Goal: Task Accomplishment & Management: Manage account settings

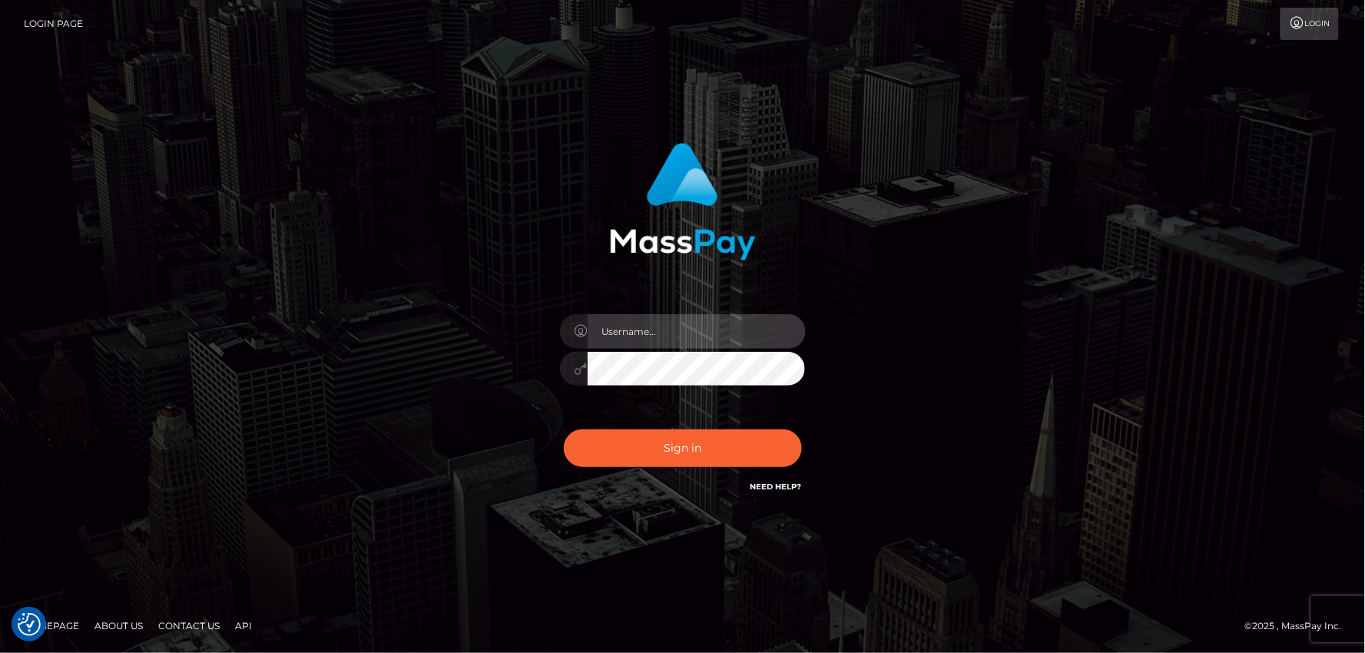
click at [638, 328] on input "text" at bounding box center [697, 331] width 218 height 35
type input "mdemassi"
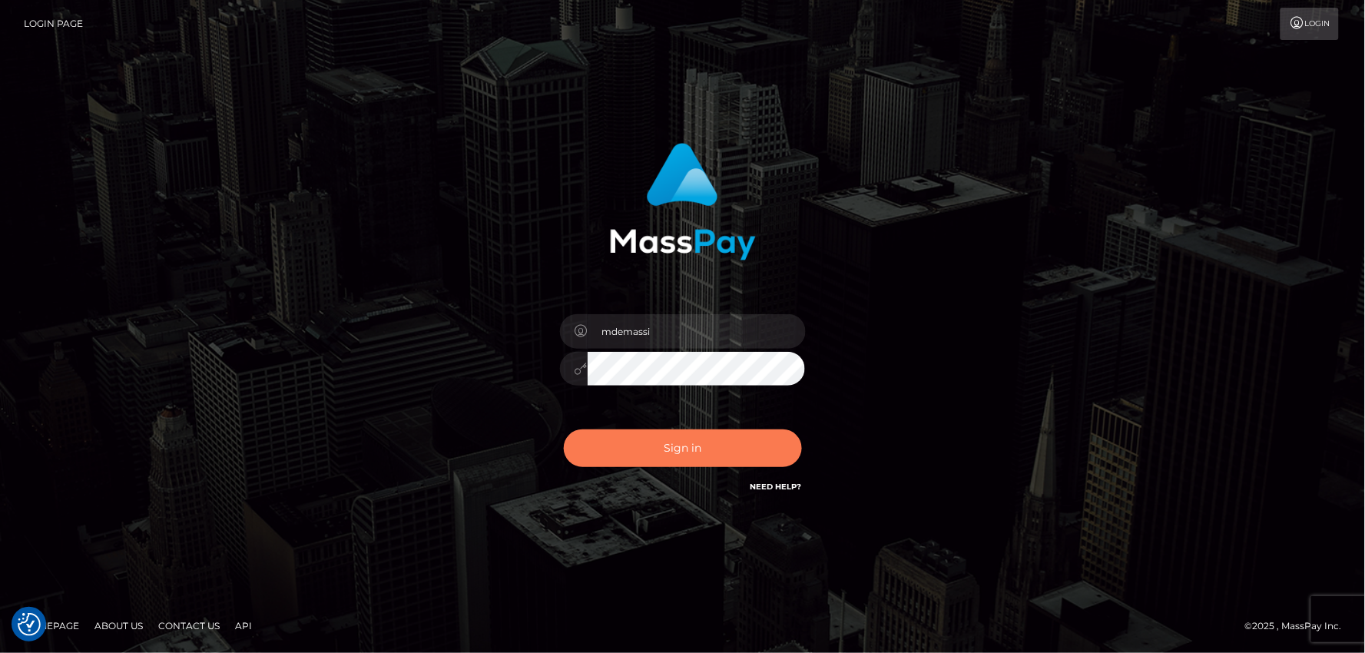
click at [669, 444] on button "Sign in" at bounding box center [683, 449] width 238 height 38
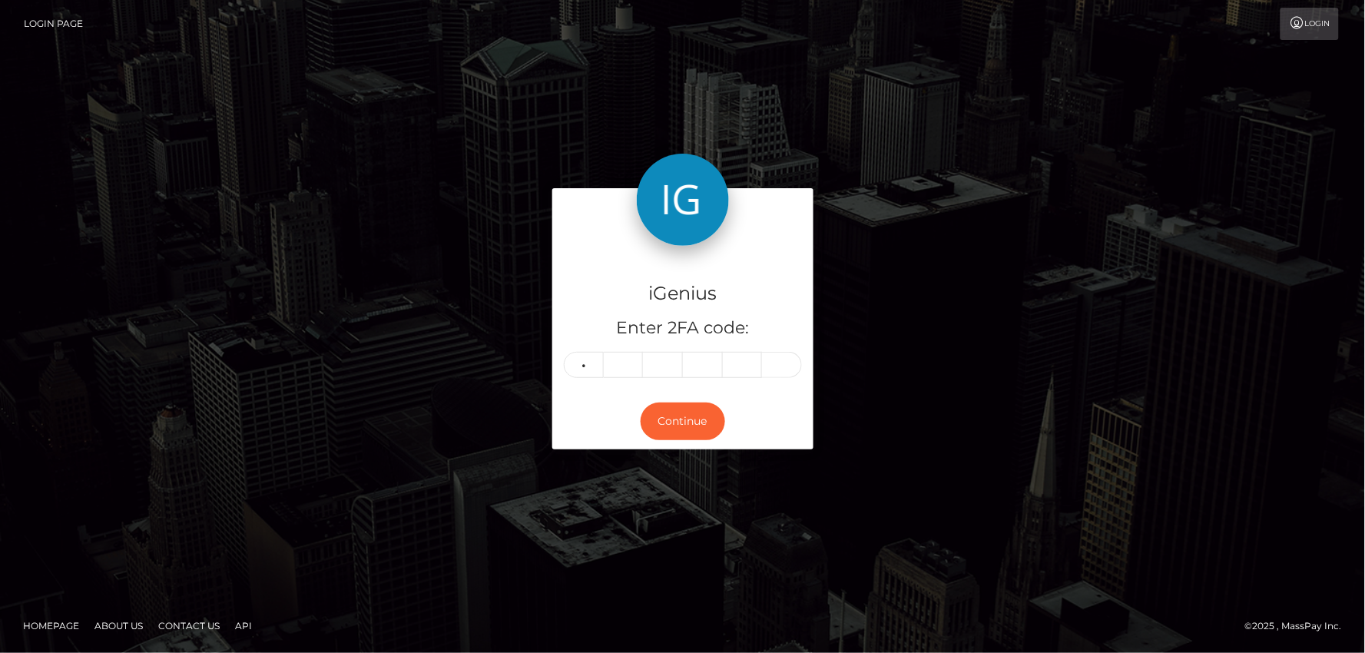
type input "6"
type input "8"
type input "9"
type input "6"
type input "1"
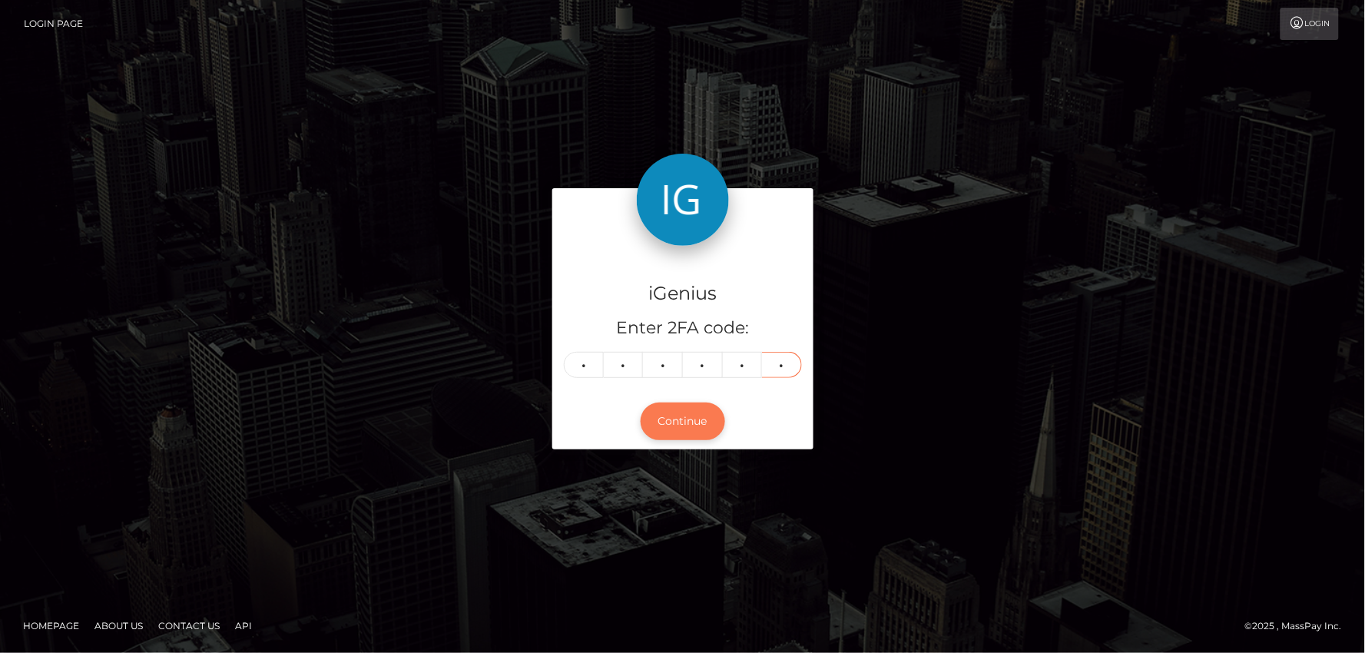
type input "6"
click at [667, 426] on button "Continue" at bounding box center [683, 422] width 85 height 38
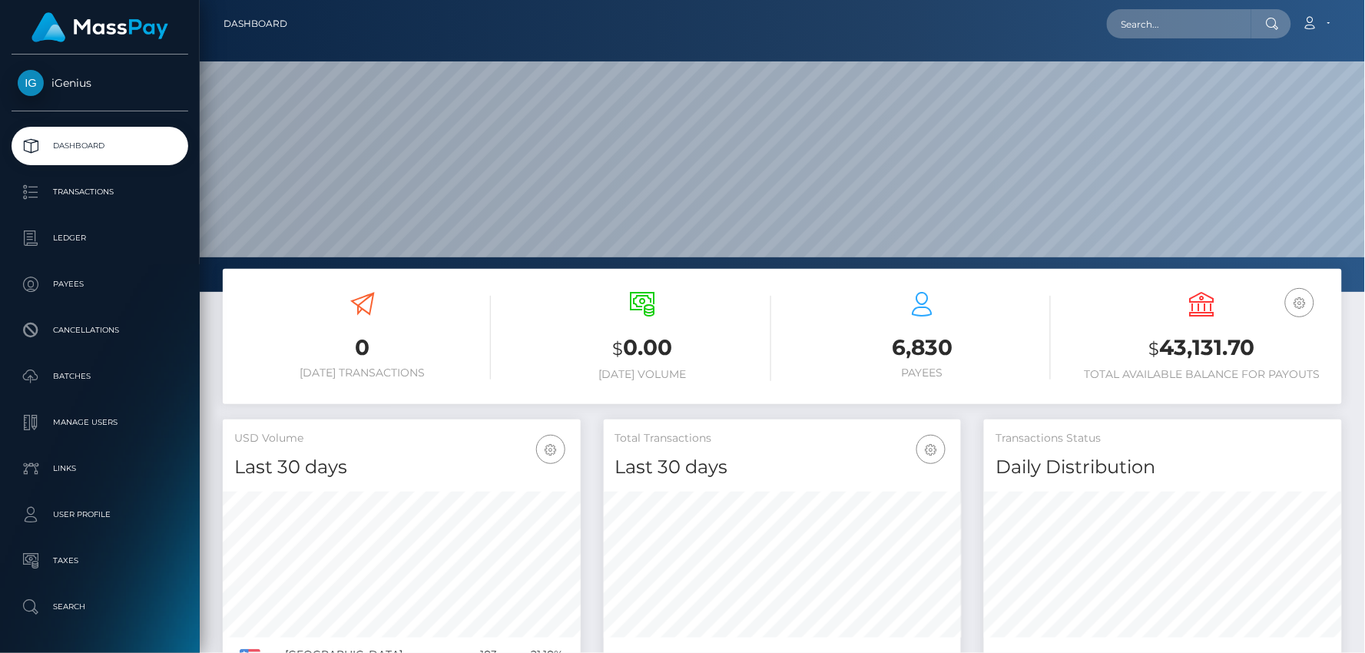
scroll to position [272, 358]
